Goal: Information Seeking & Learning: Understand process/instructions

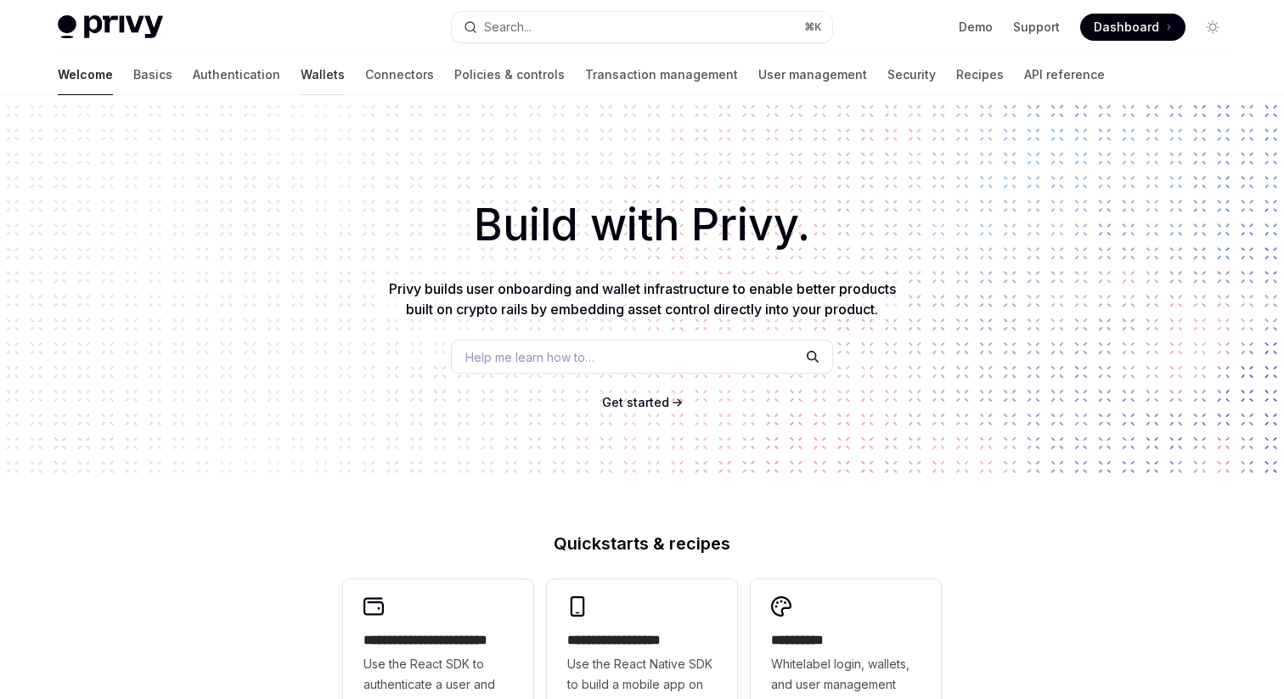
click at [301, 77] on link "Wallets" at bounding box center [323, 74] width 44 height 41
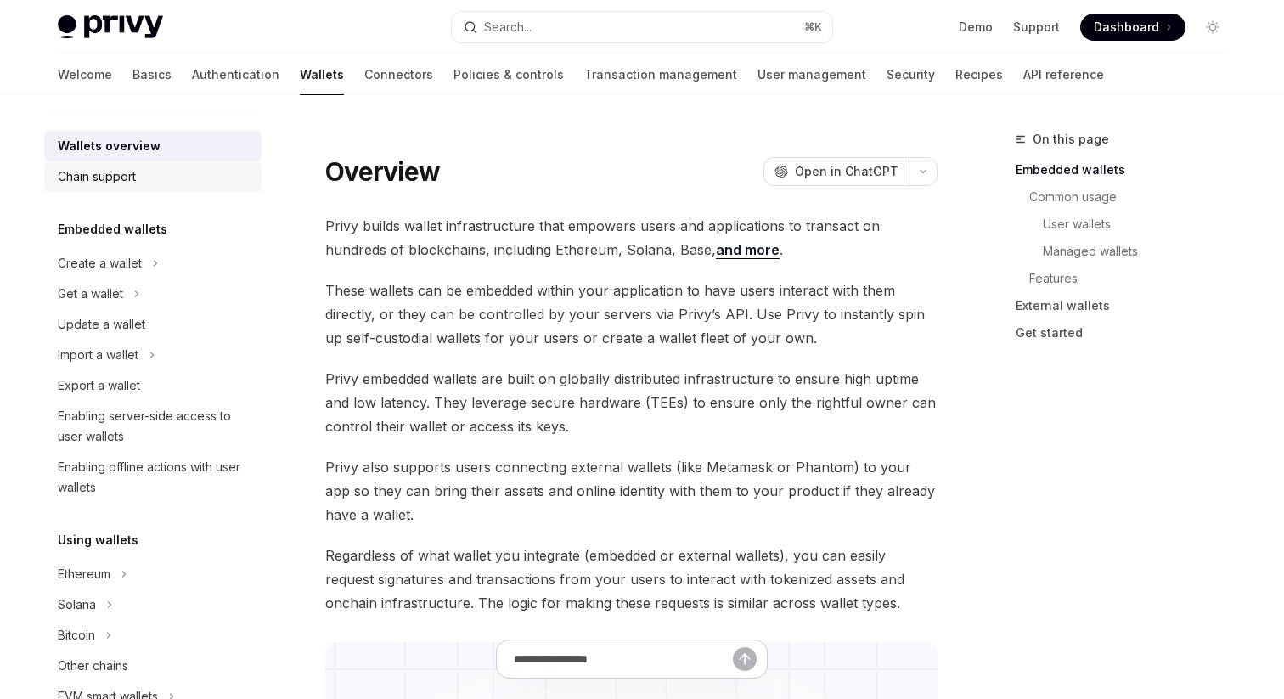
click at [191, 183] on div "Chain support" at bounding box center [155, 176] width 194 height 20
type textarea "*"
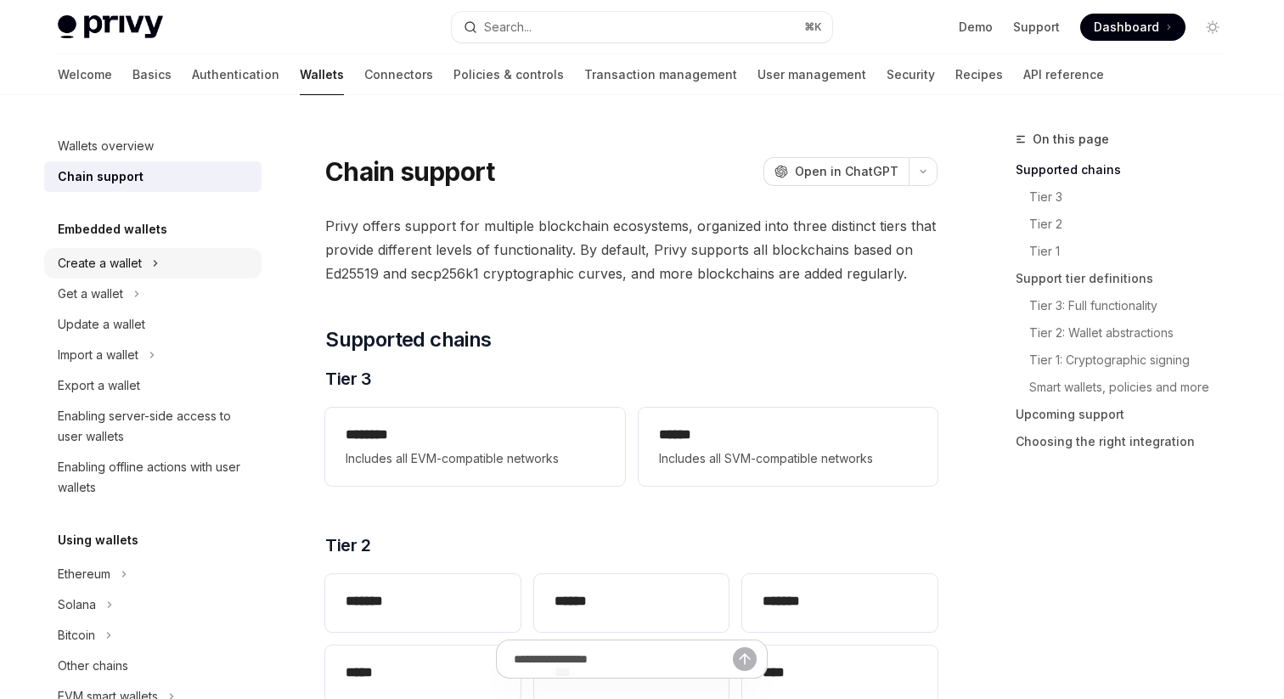
click at [170, 267] on button "Create a wallet" at bounding box center [152, 263] width 217 height 31
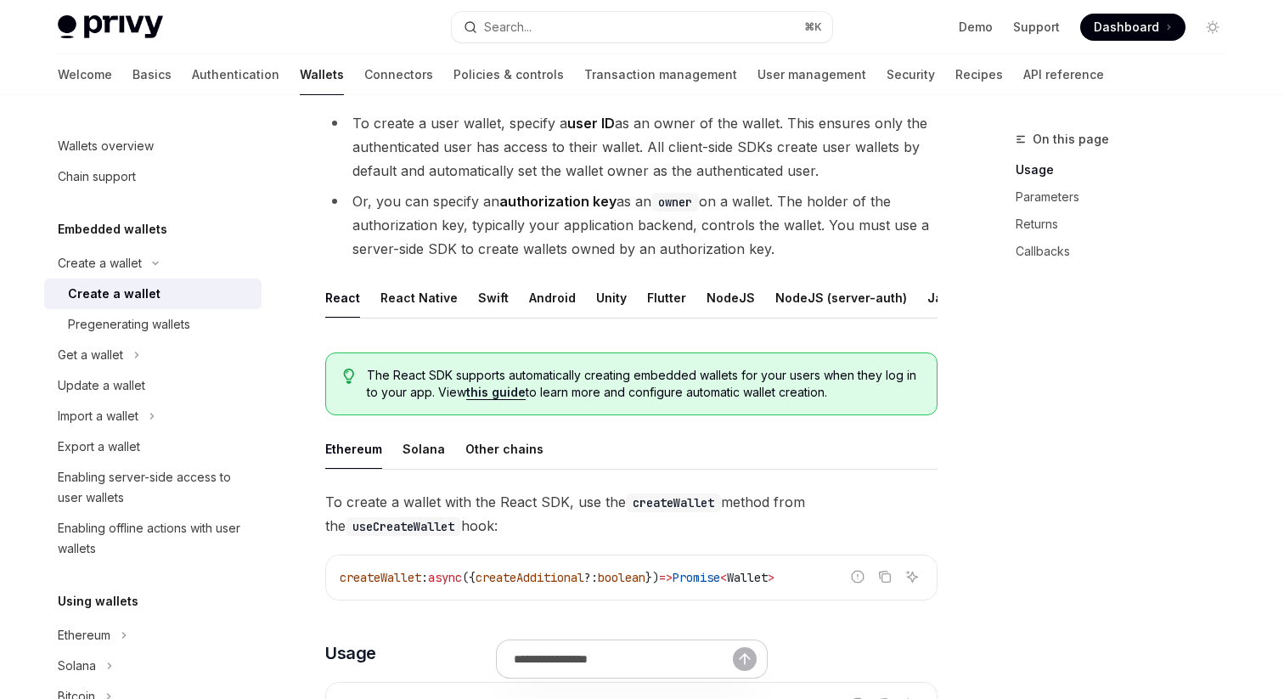
scroll to position [172, 0]
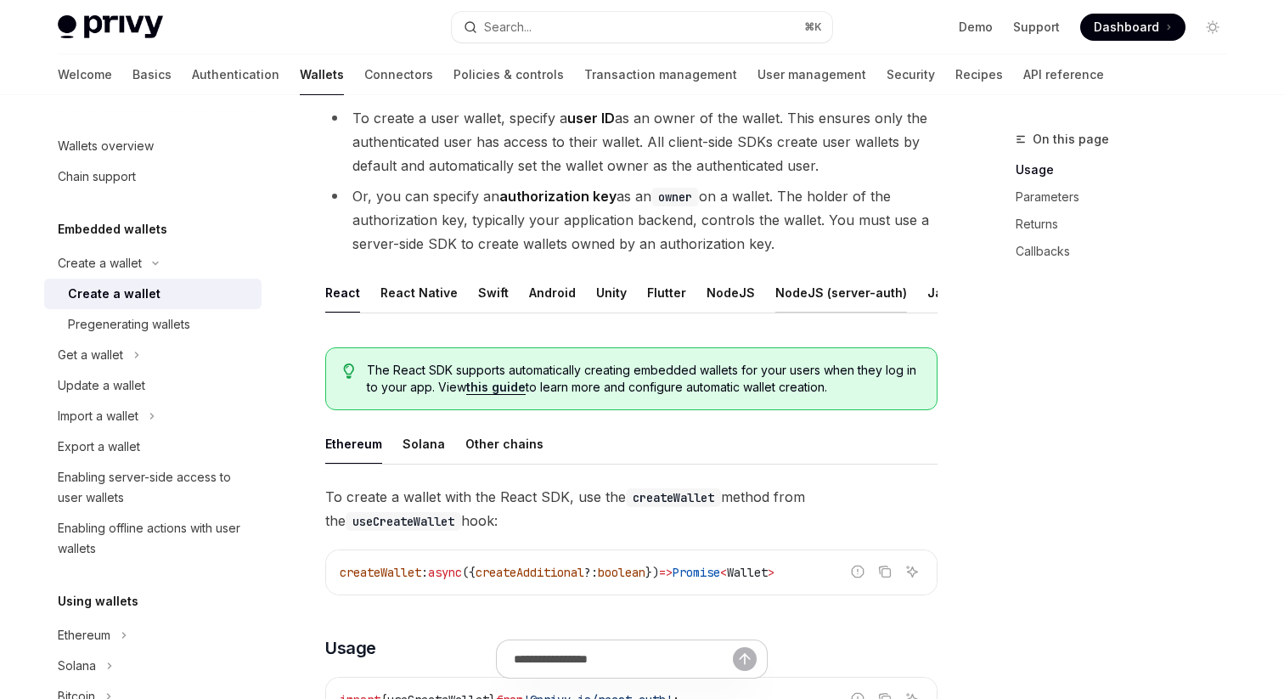
click at [800, 300] on button "NodeJS (server-auth)" at bounding box center [841, 293] width 132 height 40
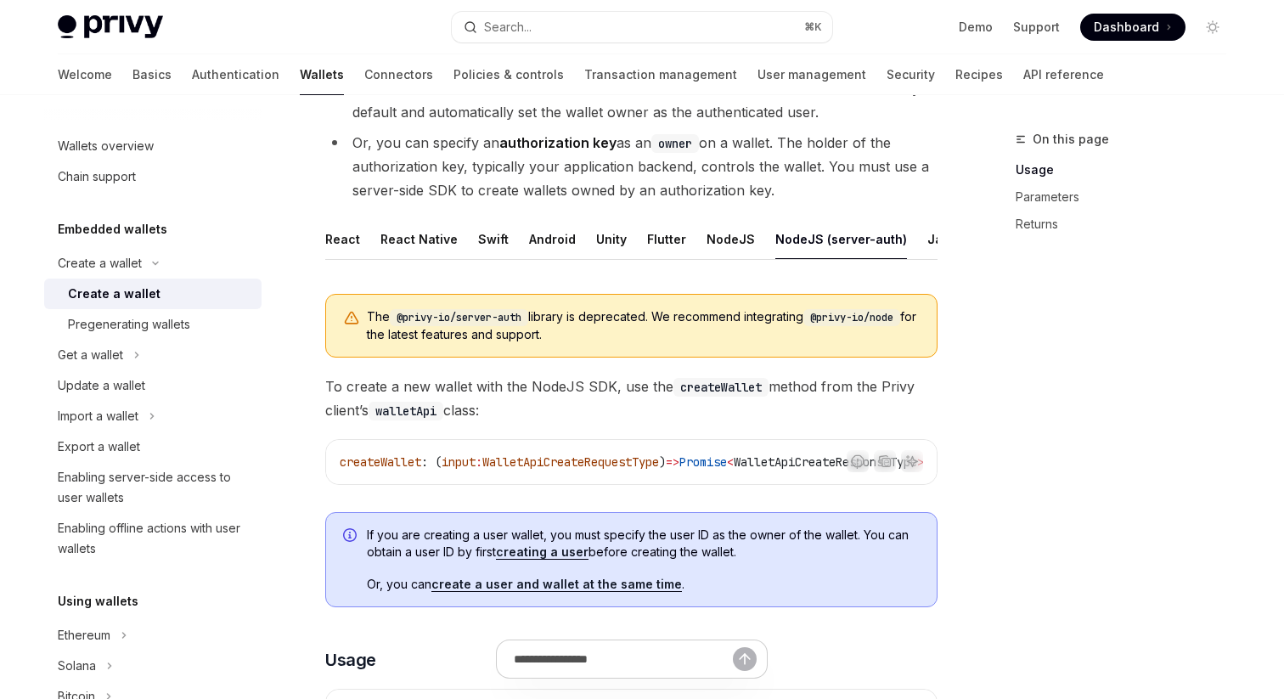
scroll to position [227, 0]
click at [725, 234] on button "NodeJS" at bounding box center [731, 238] width 48 height 40
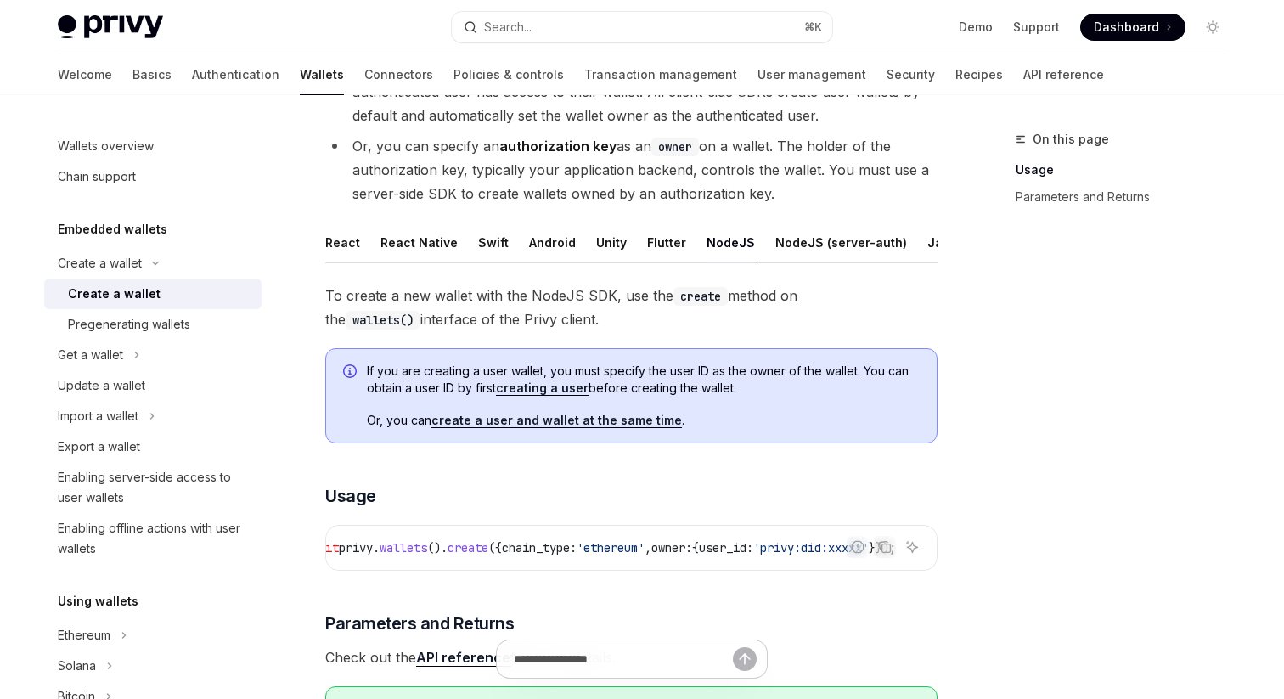
scroll to position [144, 0]
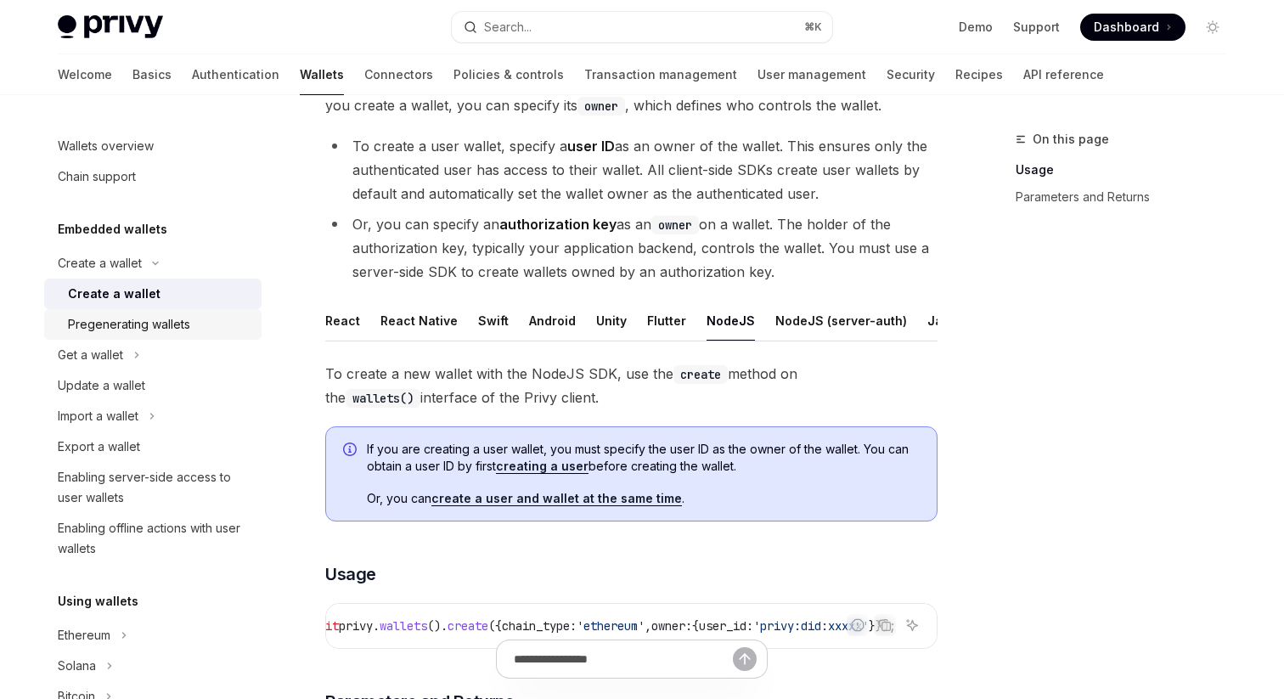
click at [241, 314] on div "Pregenerating wallets" at bounding box center [159, 324] width 183 height 20
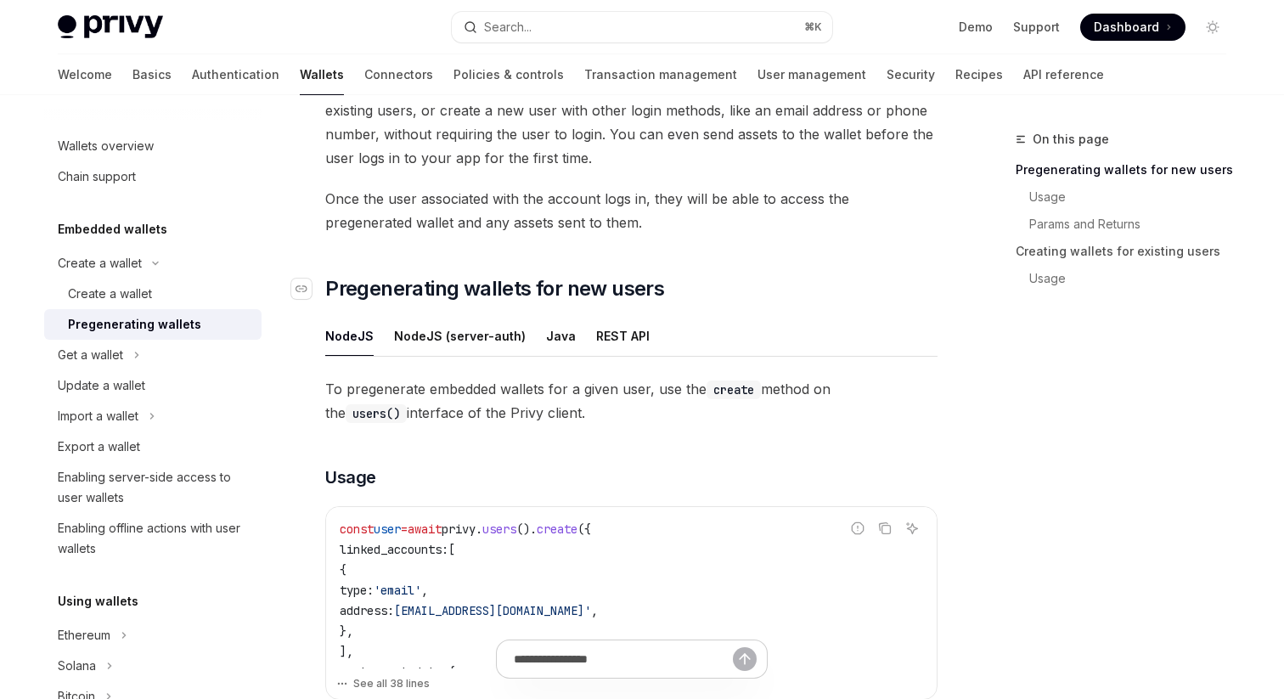
scroll to position [189, 0]
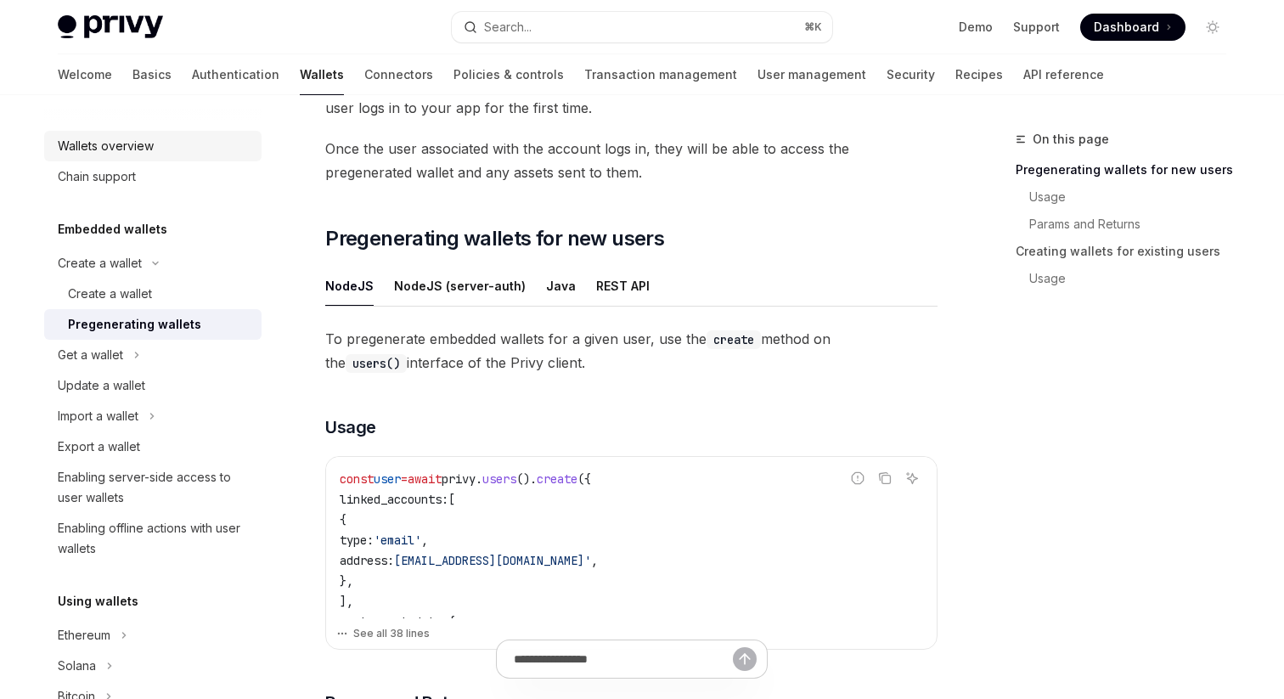
click at [206, 158] on link "Wallets overview" at bounding box center [152, 146] width 217 height 31
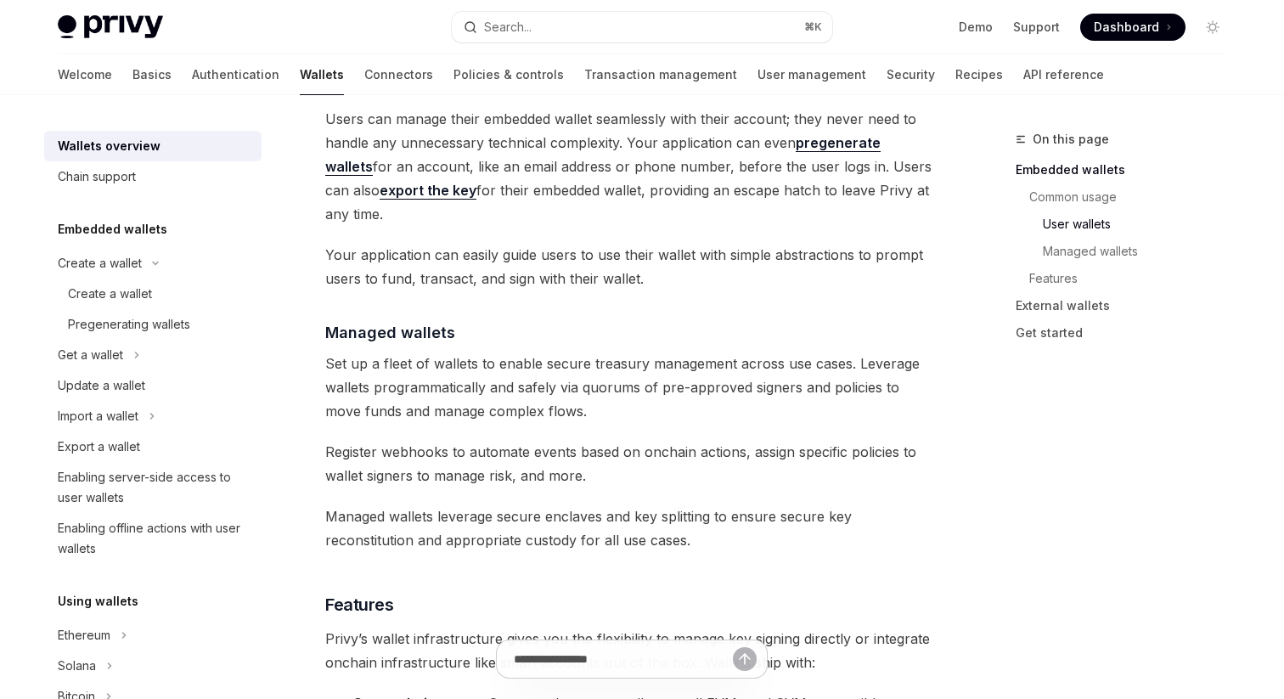
scroll to position [1430, 0]
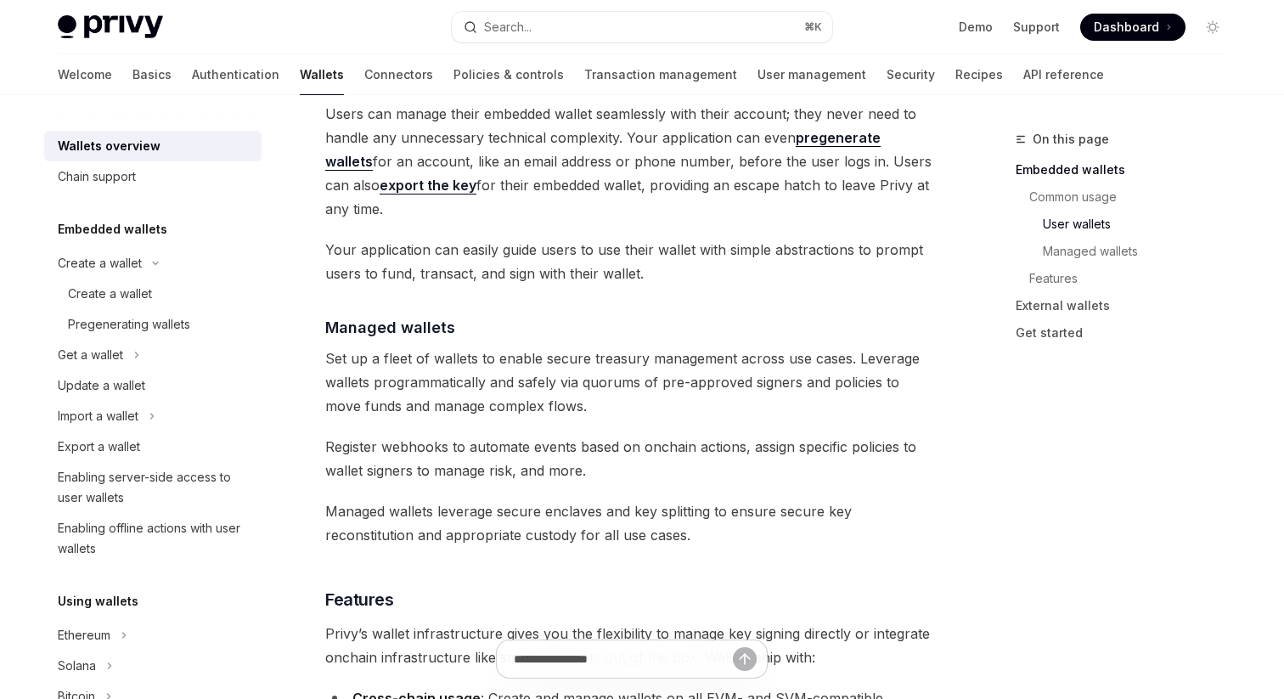
click at [340, 435] on span "Register webhooks to automate events based on onchain actions, assign specific …" at bounding box center [631, 459] width 612 height 48
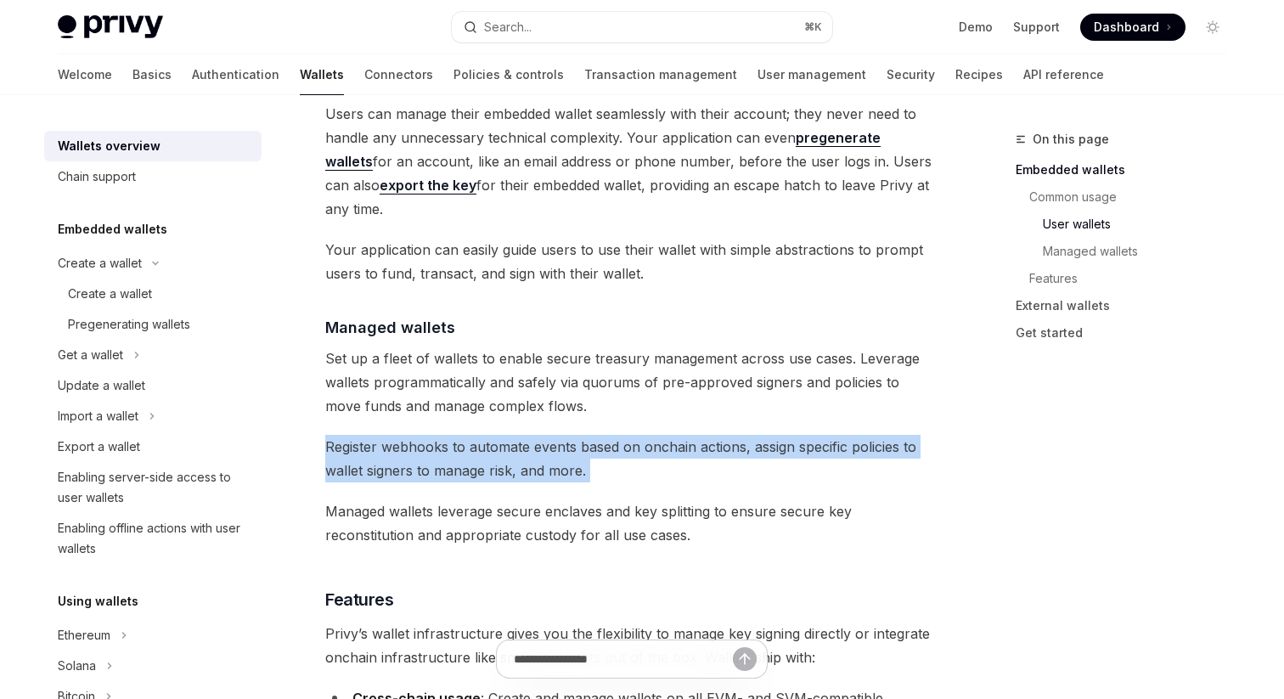
click at [340, 435] on span "Register webhooks to automate events based on onchain actions, assign specific …" at bounding box center [631, 459] width 612 height 48
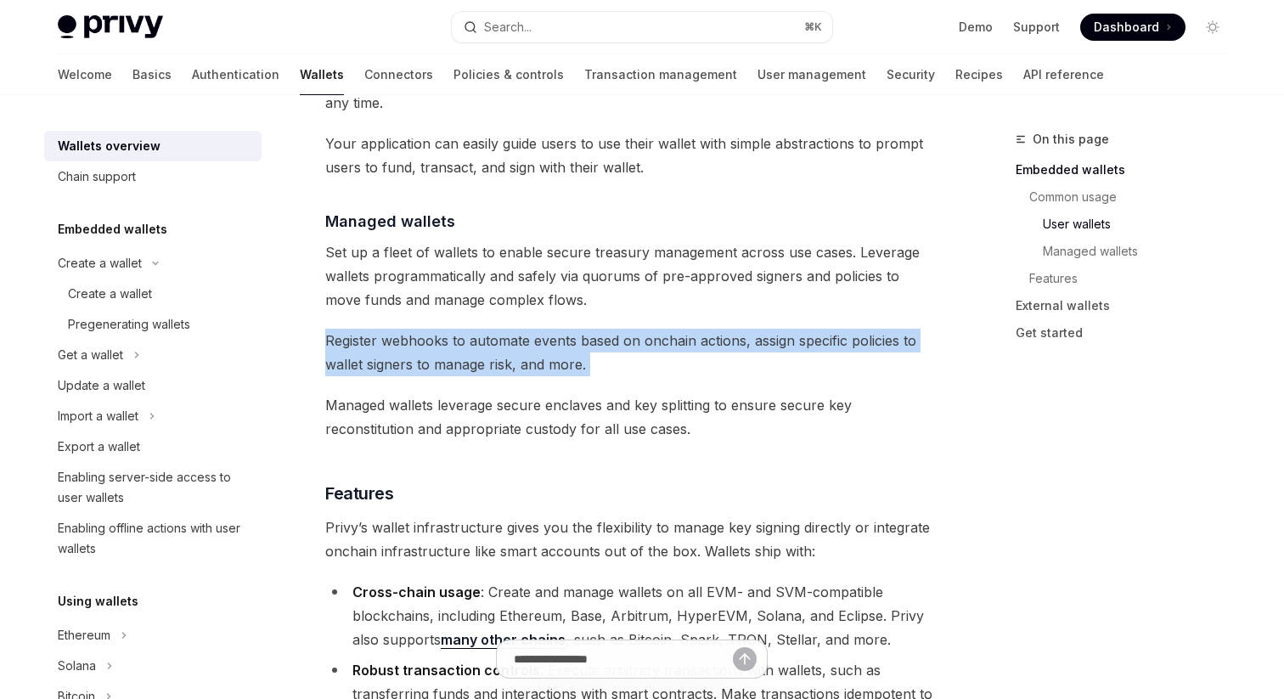
scroll to position [1543, 0]
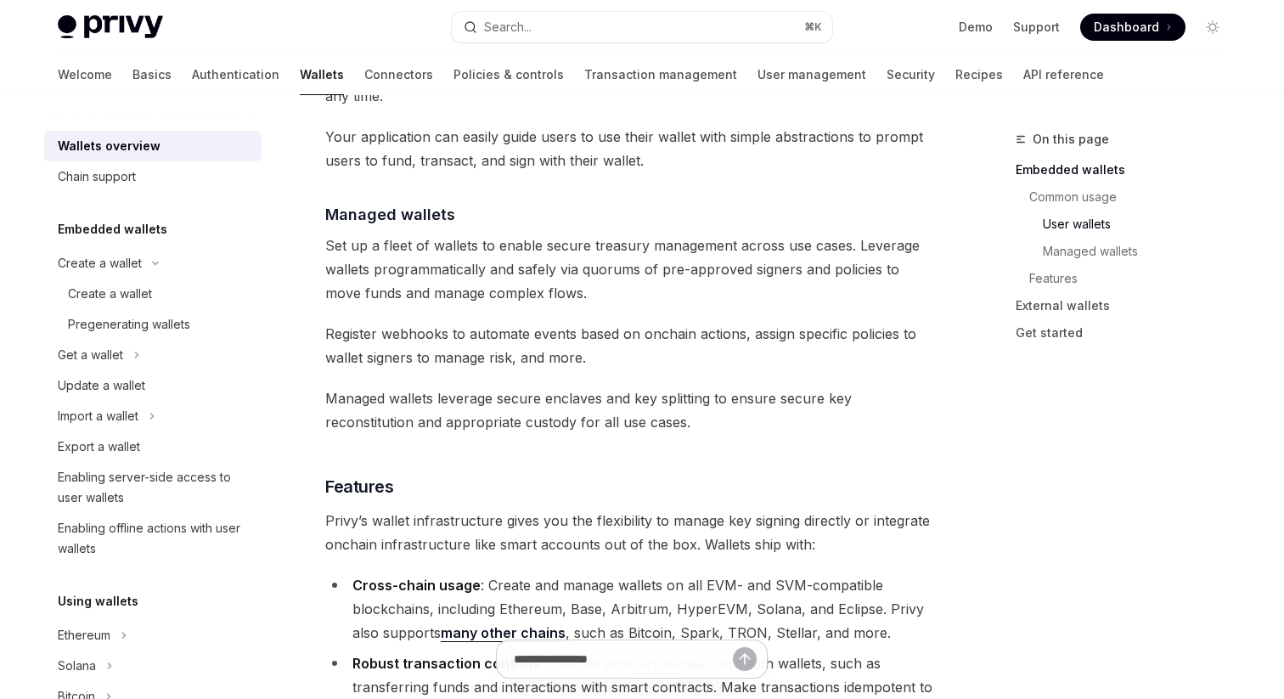
click at [575, 386] on span "Managed wallets leverage secure enclaves and key splitting to ensure secure key…" at bounding box center [631, 410] width 612 height 48
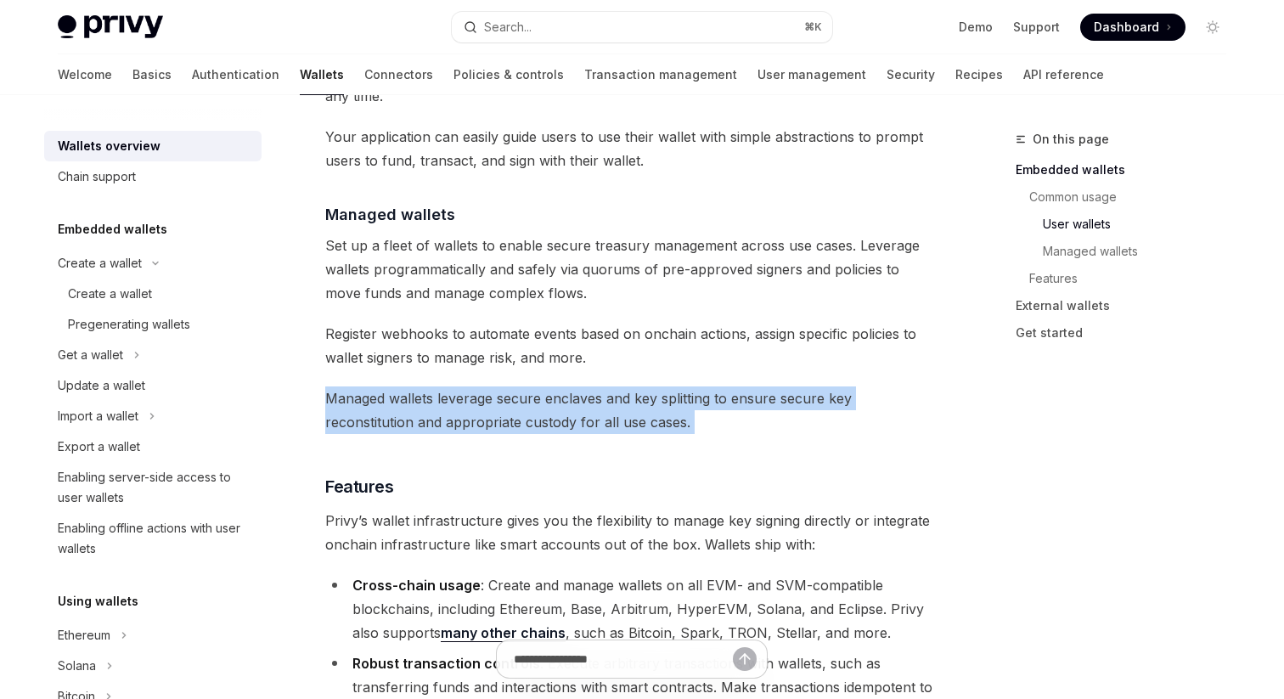
click at [575, 386] on span "Managed wallets leverage secure enclaves and key splitting to ensure secure key…" at bounding box center [631, 410] width 612 height 48
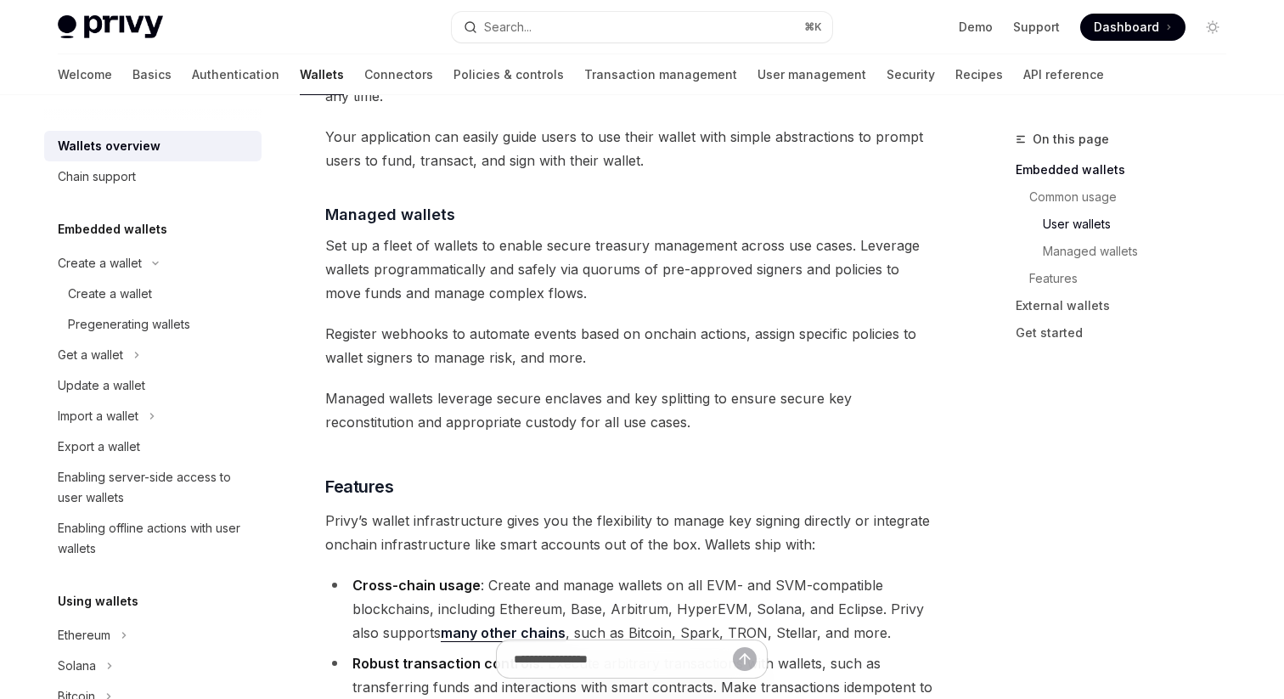
click at [587, 393] on div "Privy builds wallet infrastructure that empowers users and applications to tran…" at bounding box center [631, 176] width 612 height 3010
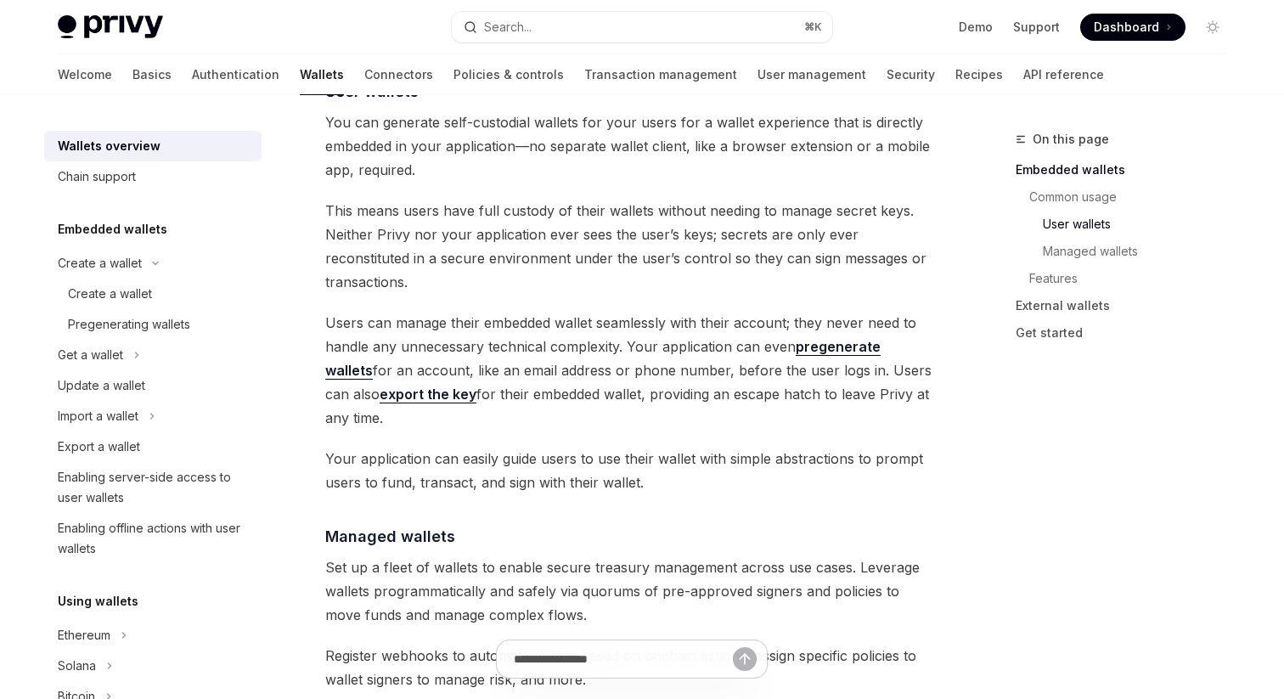
scroll to position [1231, 0]
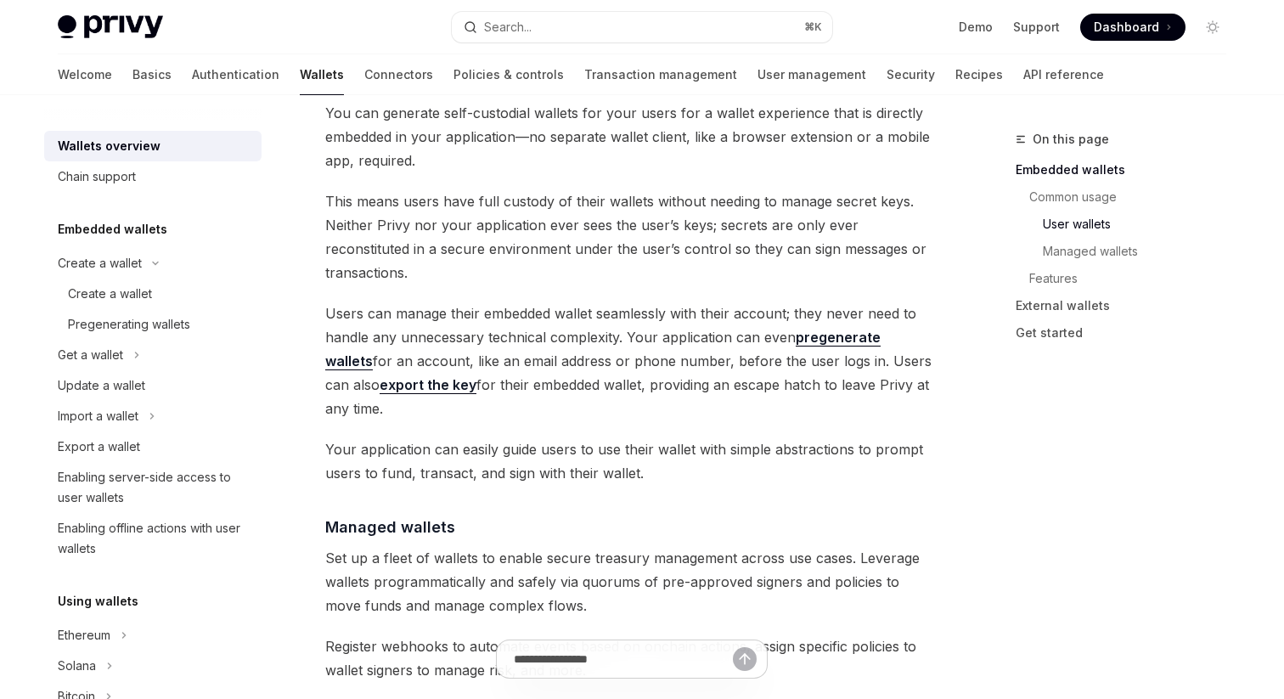
click at [808, 329] on link "pregenerate wallets" at bounding box center [602, 350] width 555 height 42
type textarea "*"
